Goal: Transaction & Acquisition: Purchase product/service

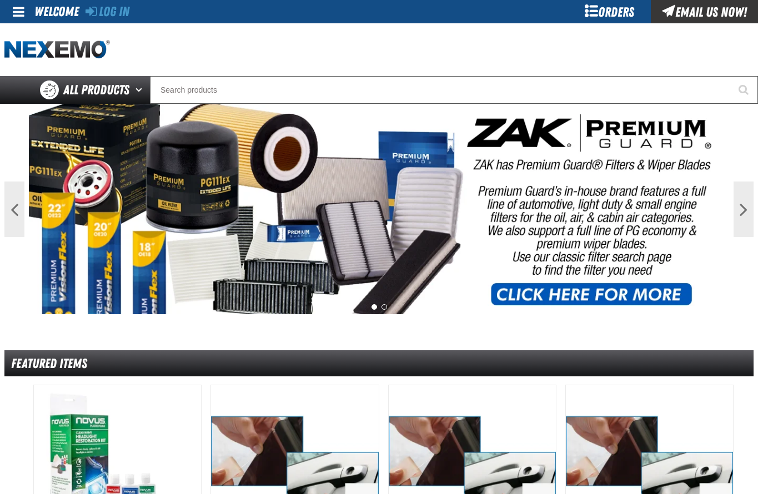
click at [242, 51] on div at bounding box center [142, 49] width 277 height 19
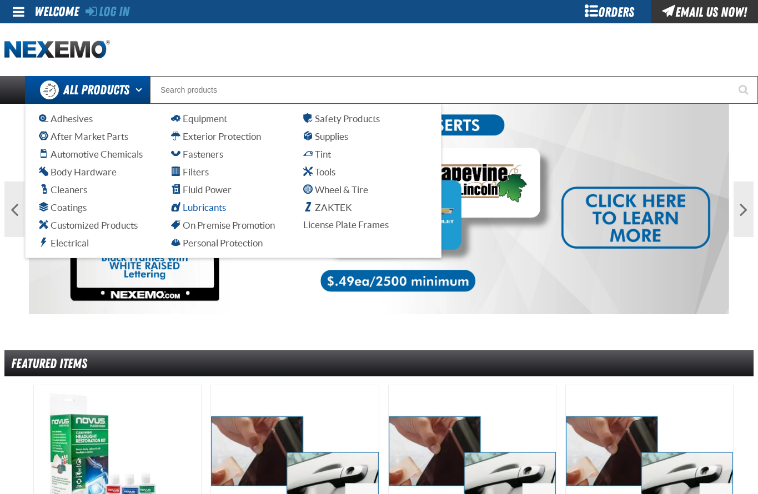
click at [197, 211] on span "Lubricants" at bounding box center [198, 207] width 55 height 11
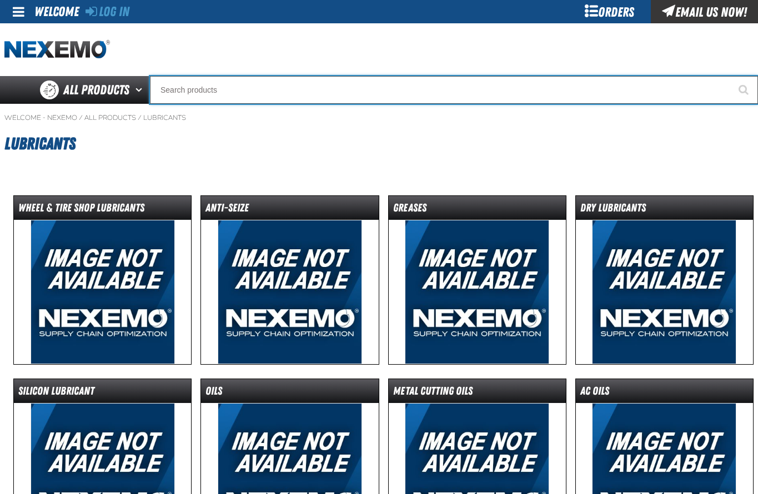
click at [184, 95] on input "Search" at bounding box center [454, 90] width 608 height 28
click at [169, 89] on input "Search" at bounding box center [454, 90] width 608 height 28
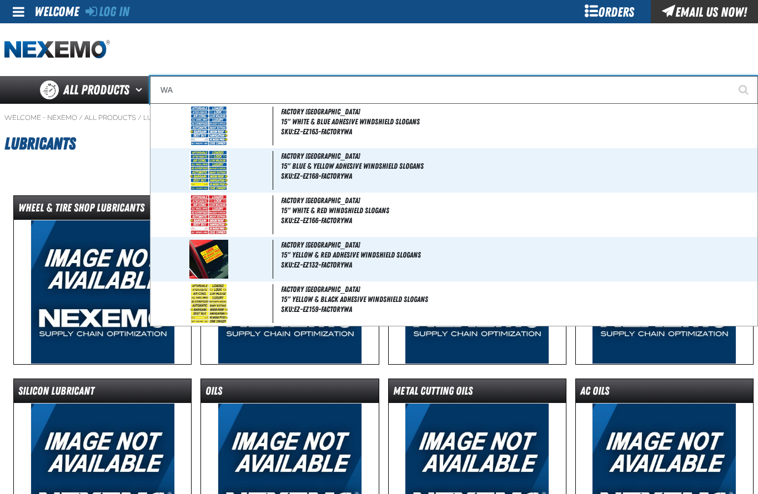
type input "WAS"
type input "WAS NOW"
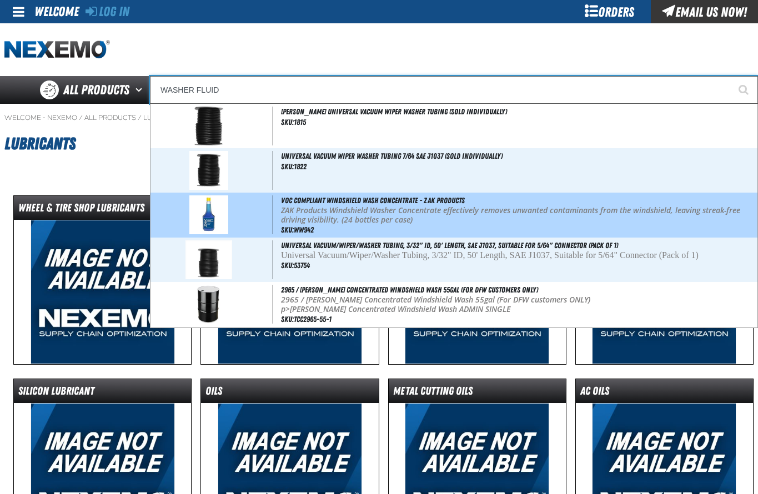
click at [311, 205] on div "VOC Compliant Windshield Wash Concentrate - ZAK Products ZAK Products Windshiel…" at bounding box center [453, 215] width 607 height 45
type input "VOC Compliant Windshield Wash Concentrate - ZAK Products"
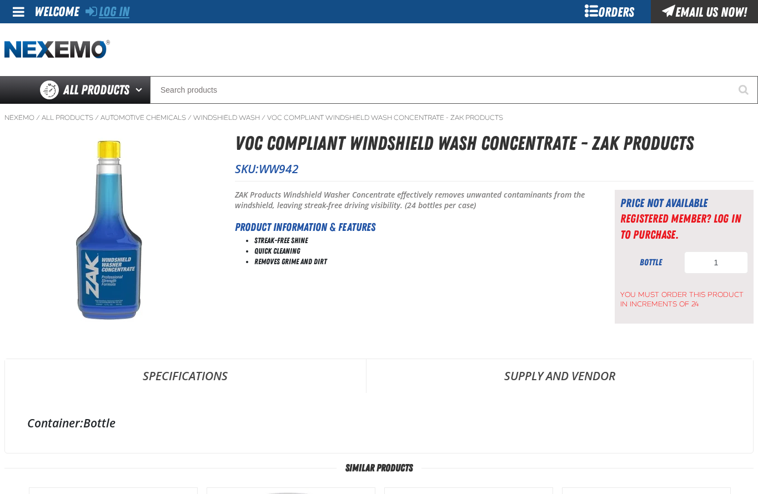
click at [109, 7] on link "Log In" at bounding box center [107, 12] width 44 height 16
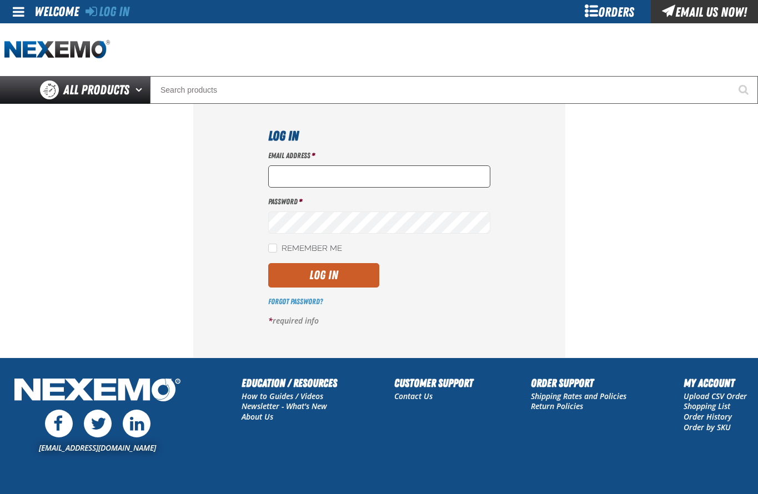
type input "fcanisales@vtaig.com"
click at [325, 283] on button "Log In" at bounding box center [323, 275] width 111 height 24
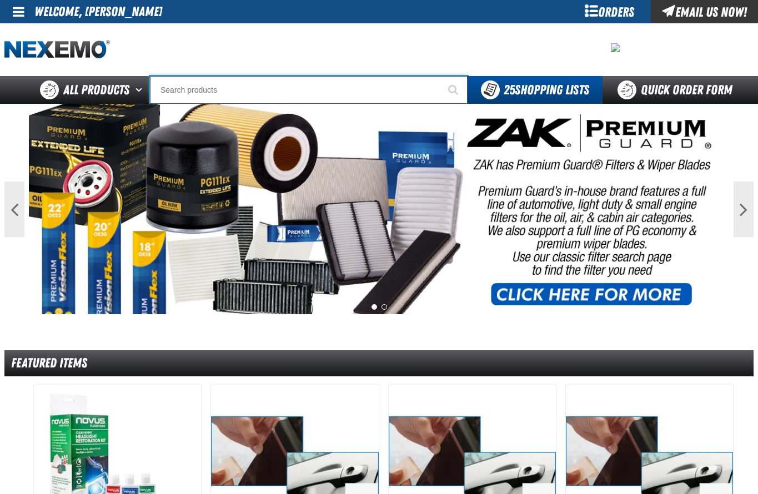
click at [183, 97] on input "Search" at bounding box center [309, 90] width 318 height 28
type input "WAS"
type input "WAS NOW"
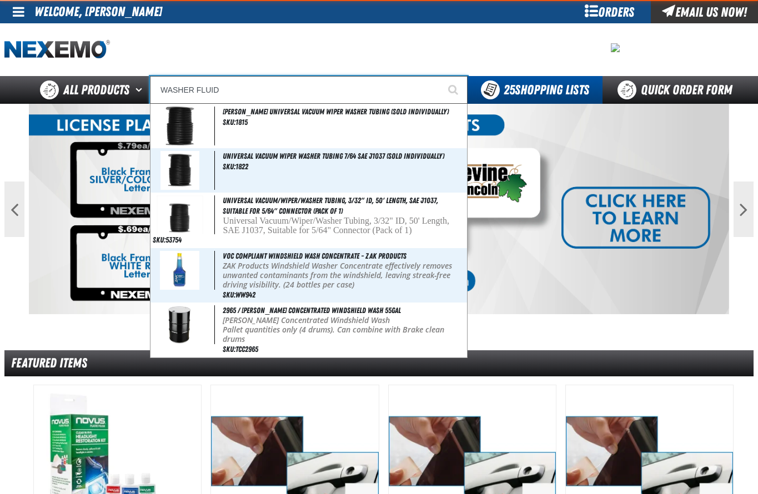
type input "WASHER FLUID"
click at [440, 76] on button "Start Searching" at bounding box center [454, 90] width 28 height 28
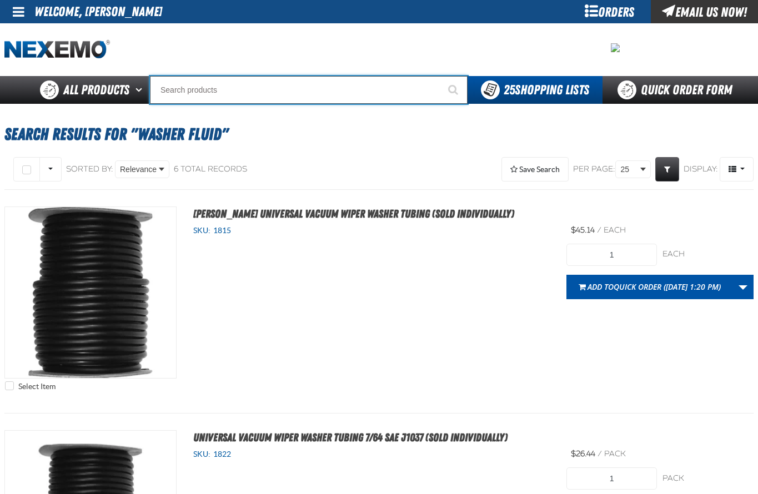
click at [174, 93] on input "Search" at bounding box center [309, 90] width 318 height 28
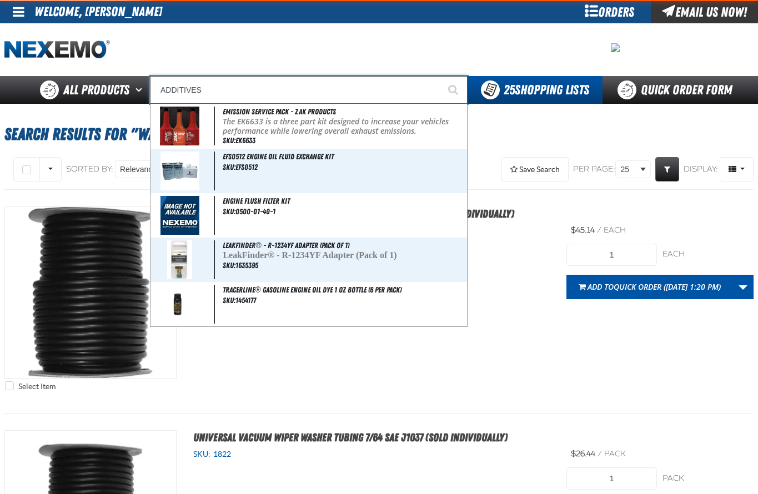
type input "ADDITIVES"
click at [440, 76] on button "Start Searching" at bounding box center [454, 90] width 28 height 28
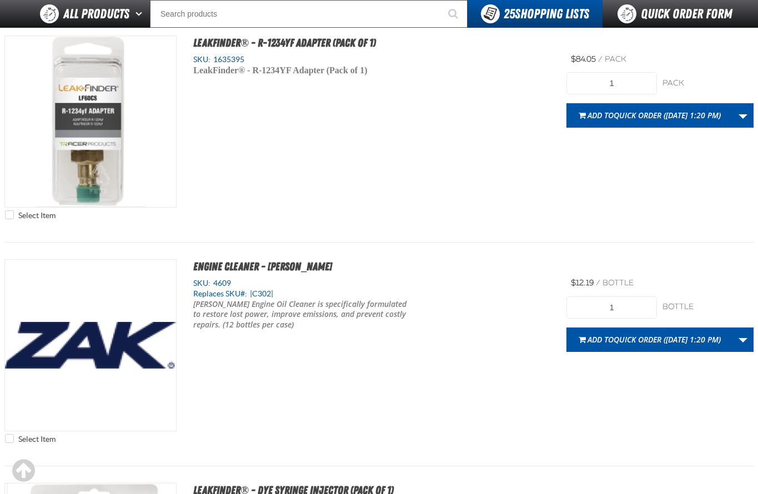
scroll to position [722, 0]
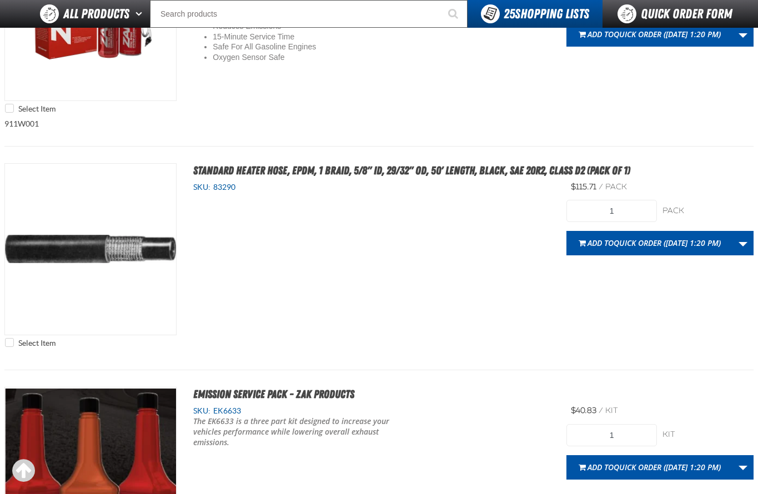
type input "12"
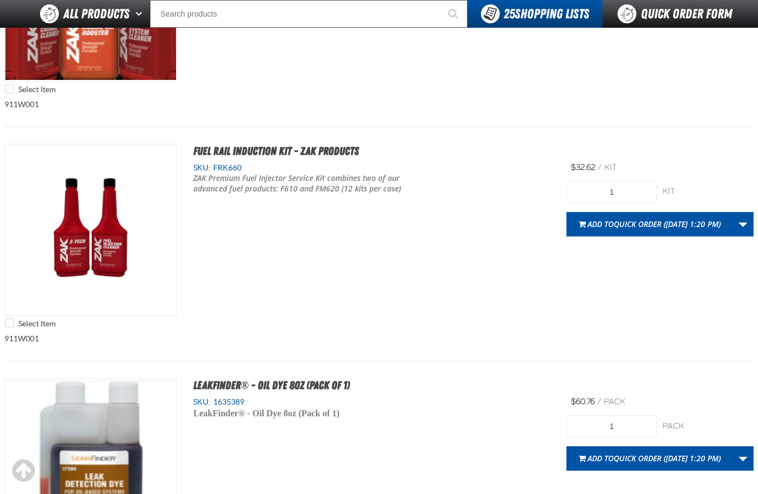
type input "48"
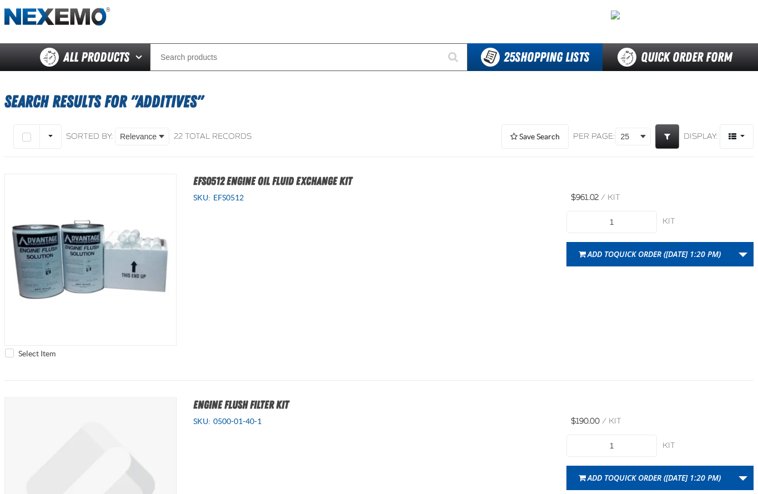
scroll to position [0, 0]
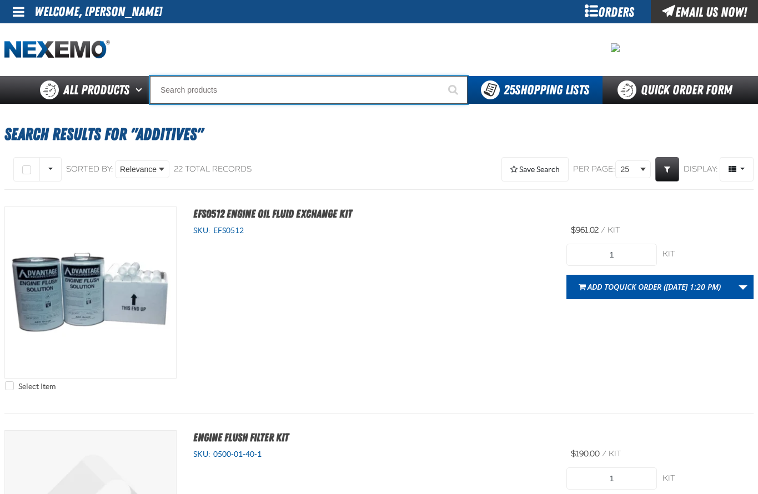
click at [190, 87] on input "Search" at bounding box center [309, 90] width 318 height 28
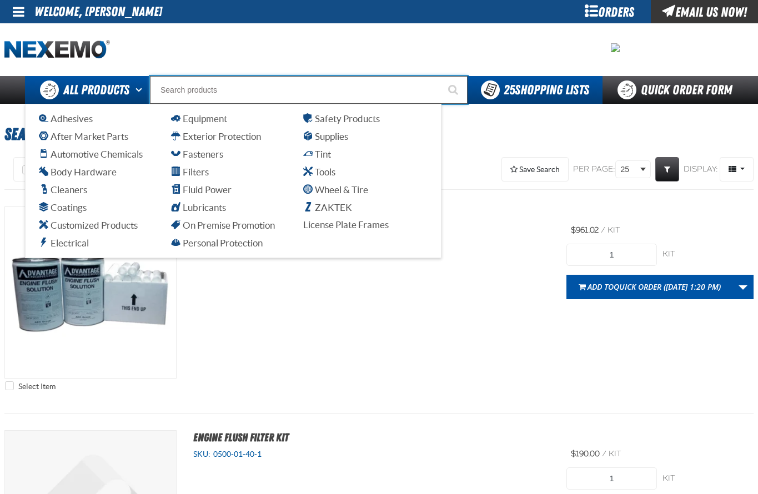
click at [115, 84] on span "All Products" at bounding box center [96, 90] width 66 height 20
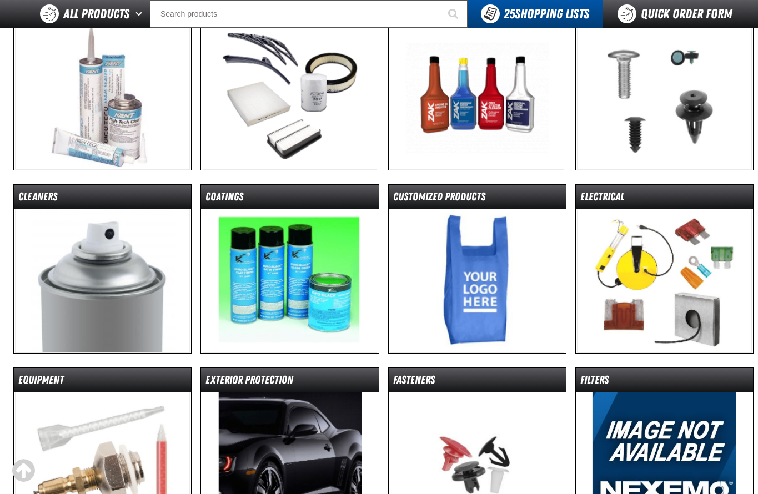
scroll to position [111, 0]
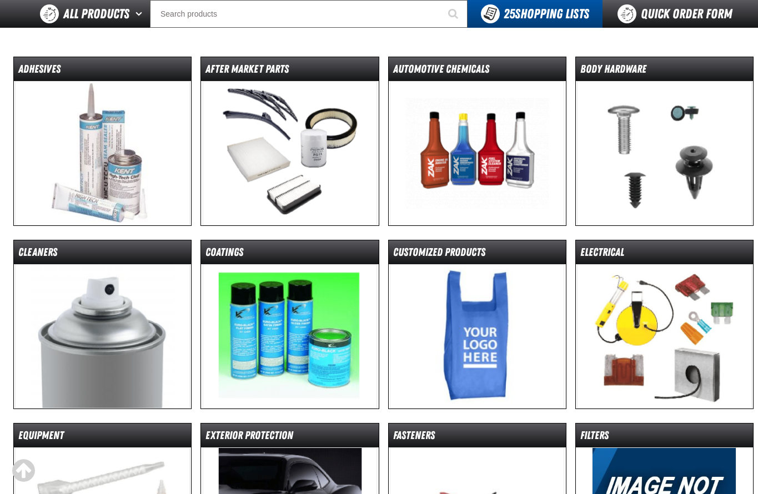
click at [472, 144] on img at bounding box center [477, 153] width 175 height 144
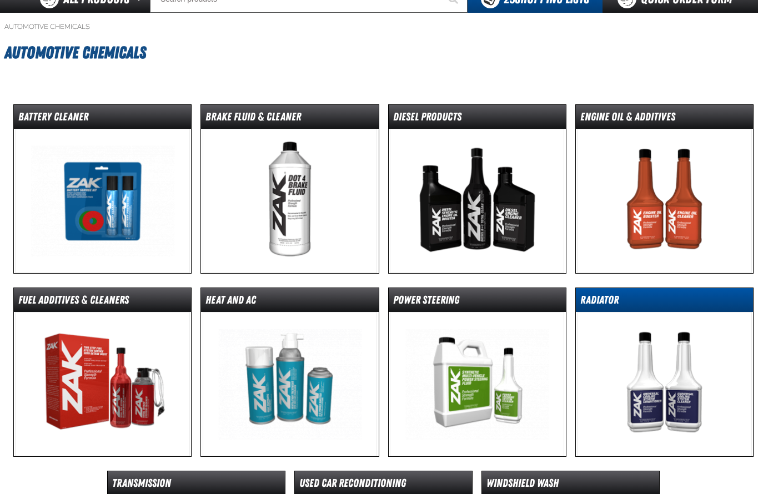
scroll to position [111, 0]
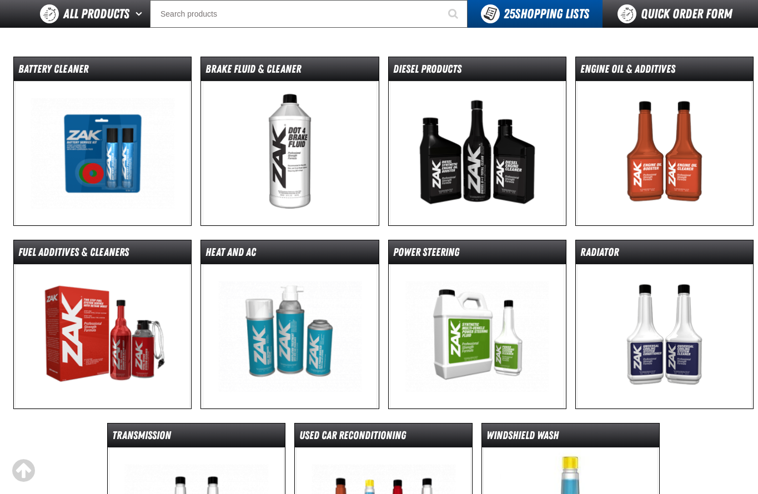
click at [67, 311] on img at bounding box center [102, 336] width 175 height 144
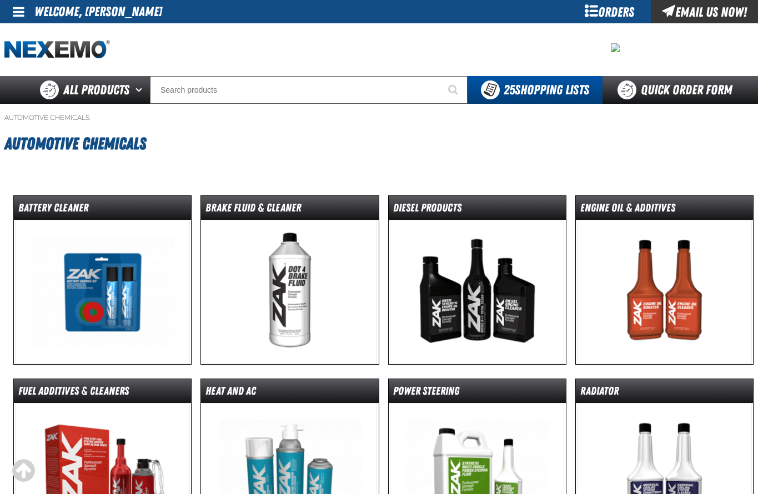
scroll to position [111, 0]
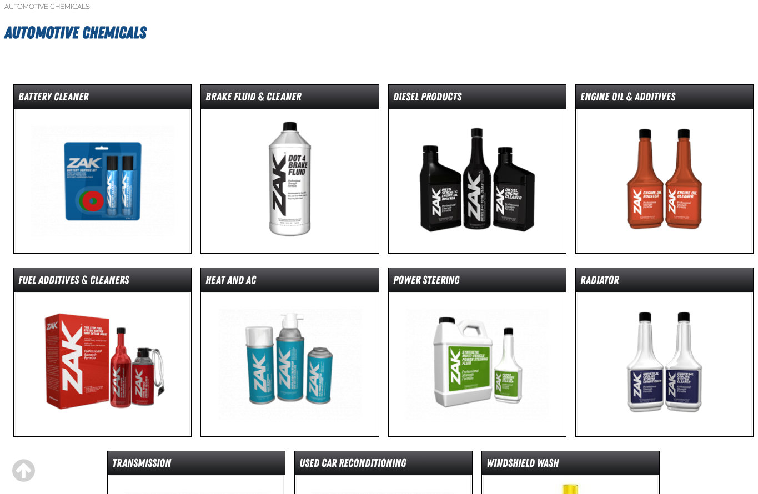
click at [670, 381] on img at bounding box center [664, 364] width 175 height 144
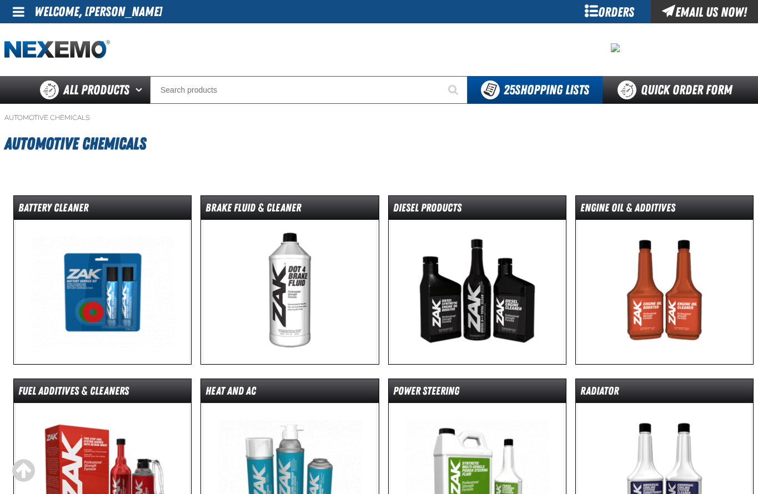
scroll to position [111, 0]
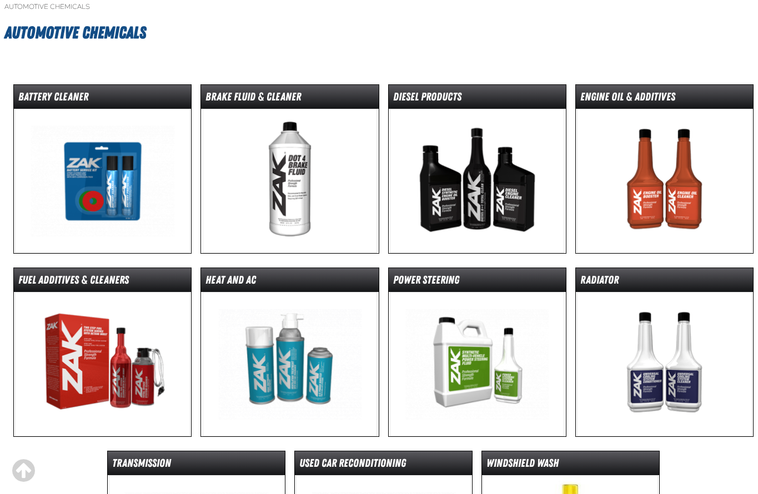
click at [663, 184] on img at bounding box center [664, 181] width 175 height 144
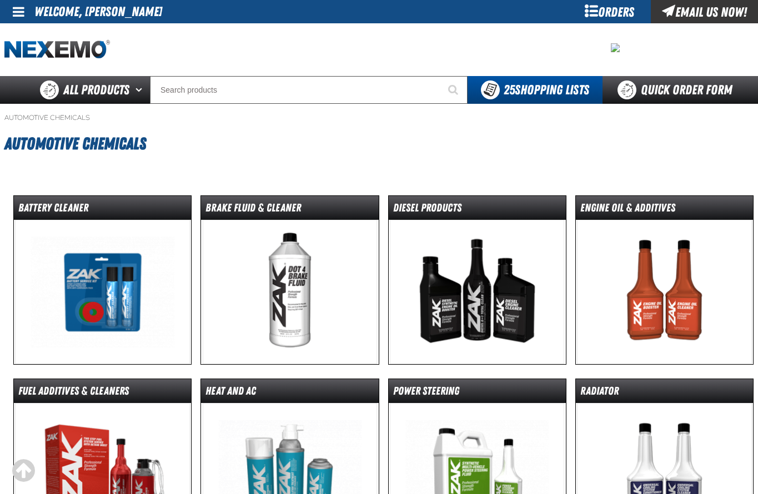
scroll to position [111, 0]
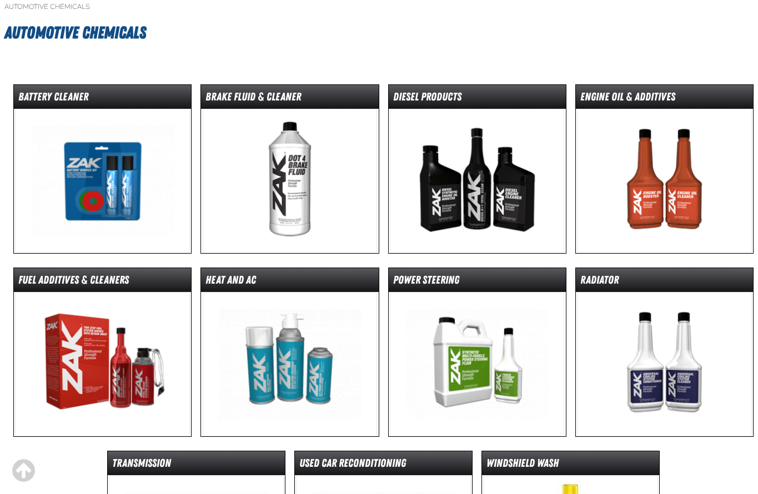
click at [686, 377] on img at bounding box center [664, 364] width 175 height 144
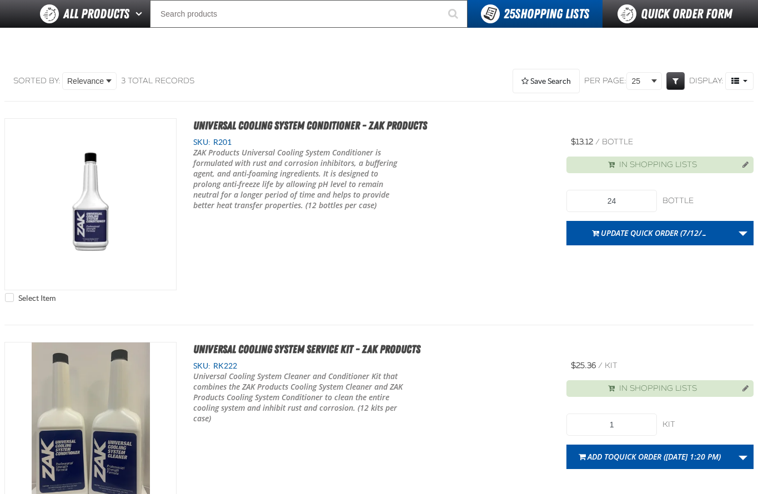
scroll to position [111, 0]
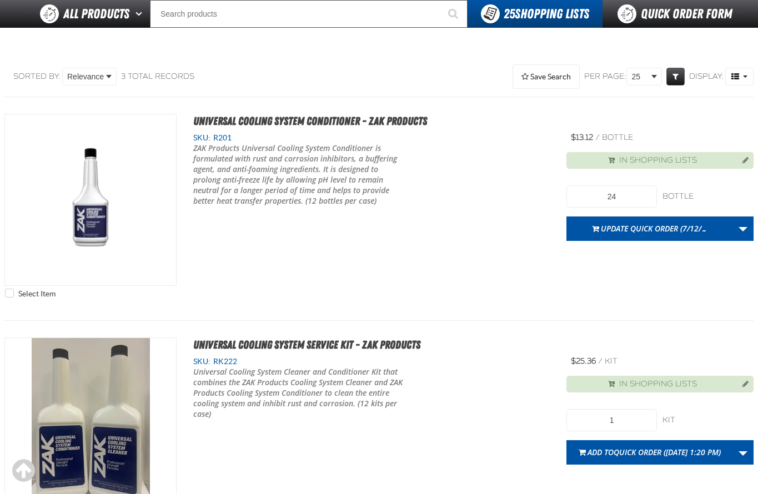
click at [238, 57] on div "No categories were found to match your search. Sorted By: Relevance Relevance S…" at bounding box center [378, 414] width 749 height 733
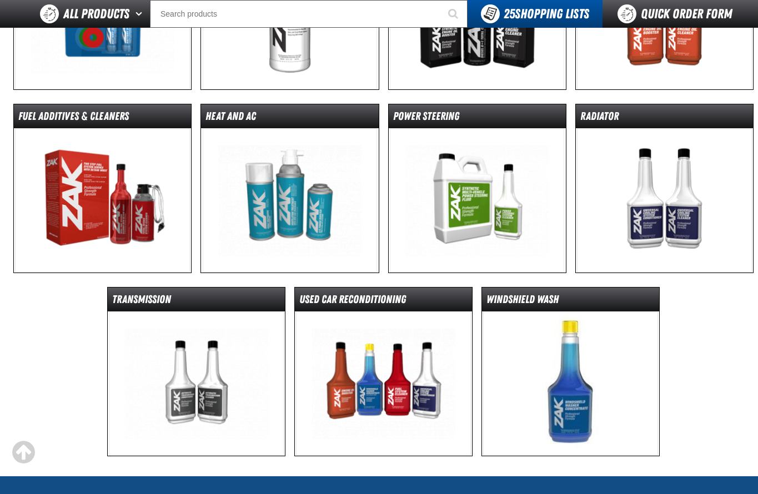
scroll to position [278, 0]
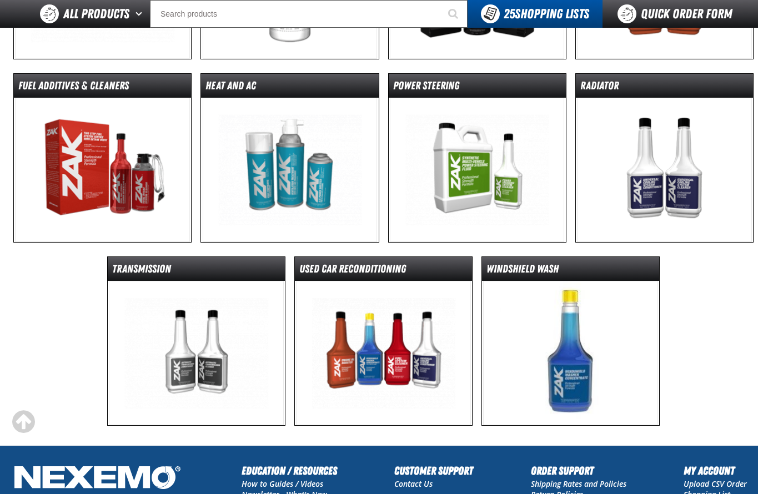
click at [193, 355] on img at bounding box center [196, 353] width 175 height 144
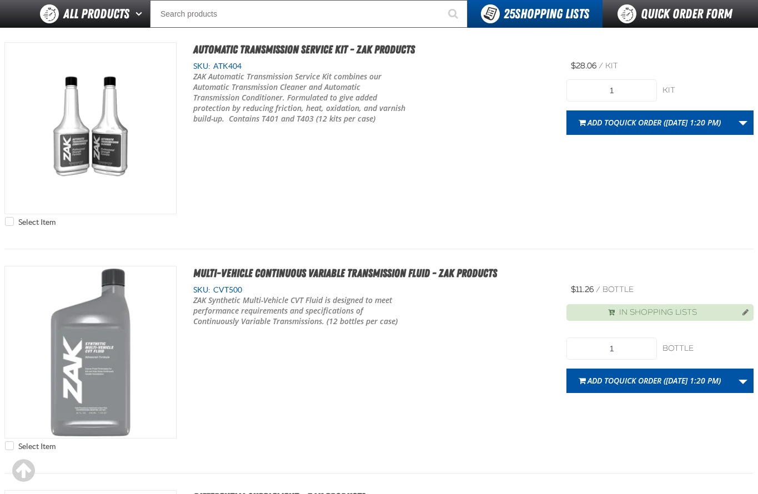
scroll to position [167, 0]
